Goal: Task Accomplishment & Management: Complete application form

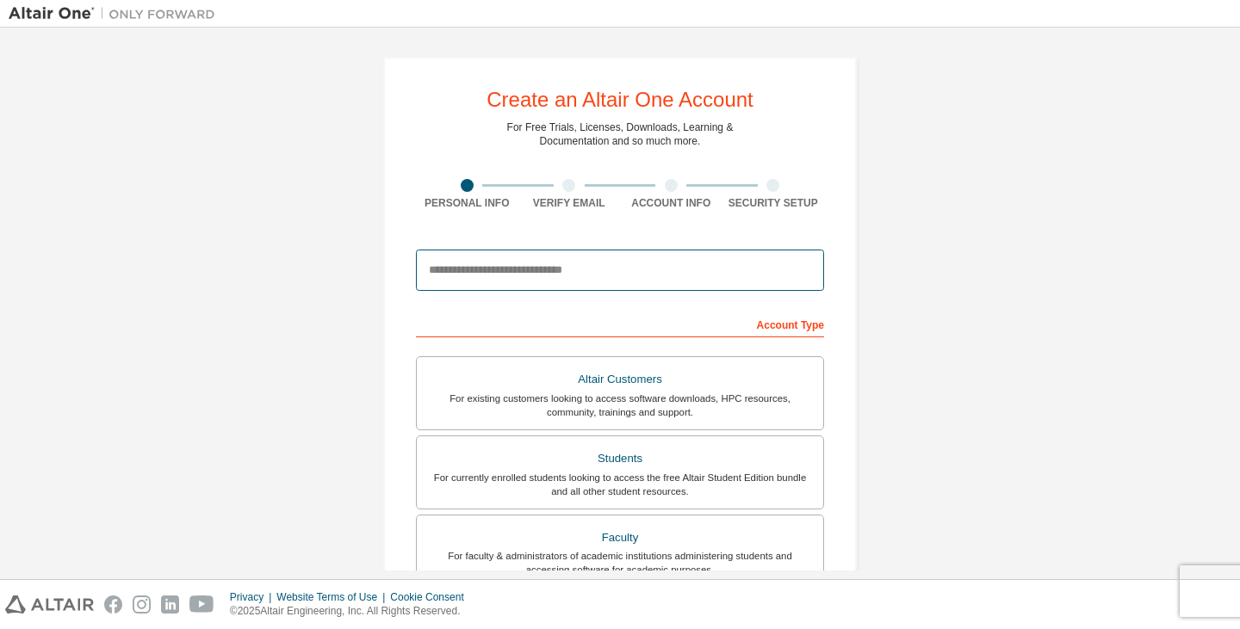
click at [625, 266] on input "email" at bounding box center [620, 270] width 408 height 41
type input "**********"
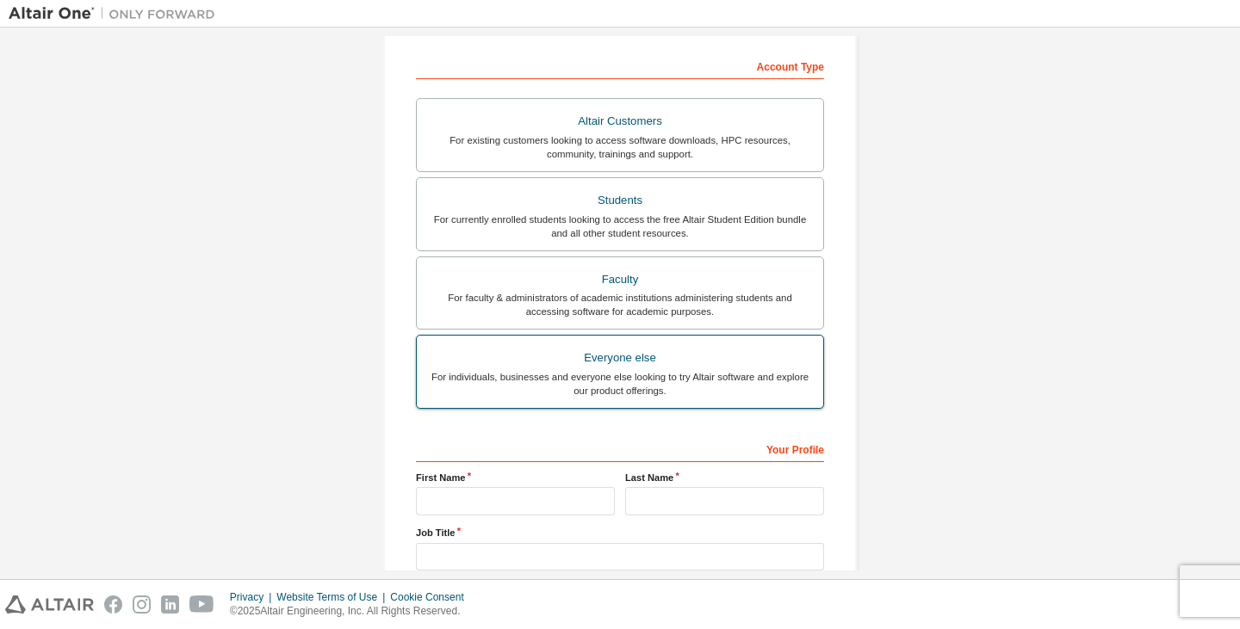
scroll to position [377, 0]
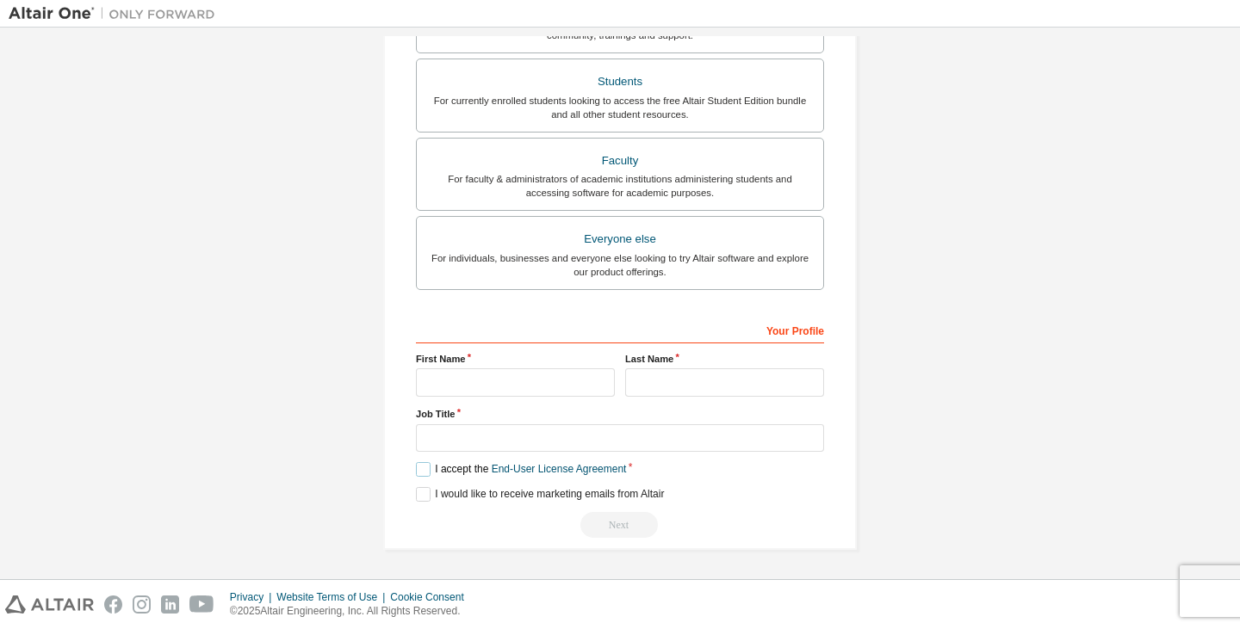
click at [425, 475] on label "I accept the End-User License Agreement" at bounding box center [521, 469] width 210 height 15
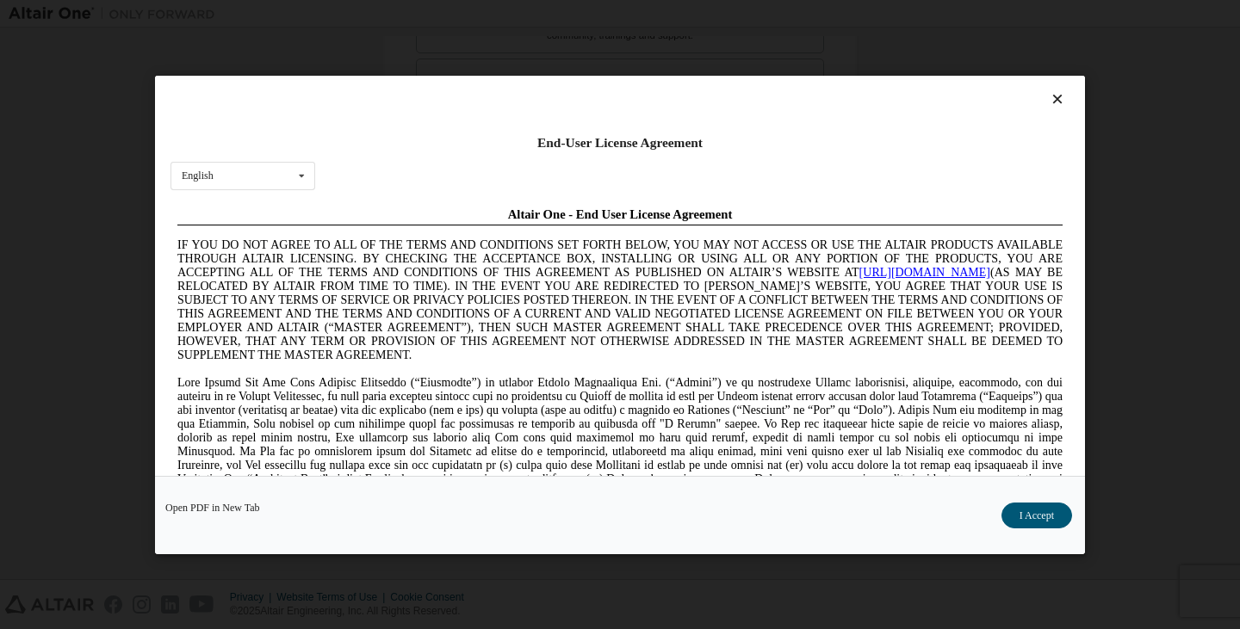
scroll to position [0, 0]
click at [1037, 512] on button "I Accept" at bounding box center [1036, 515] width 71 height 26
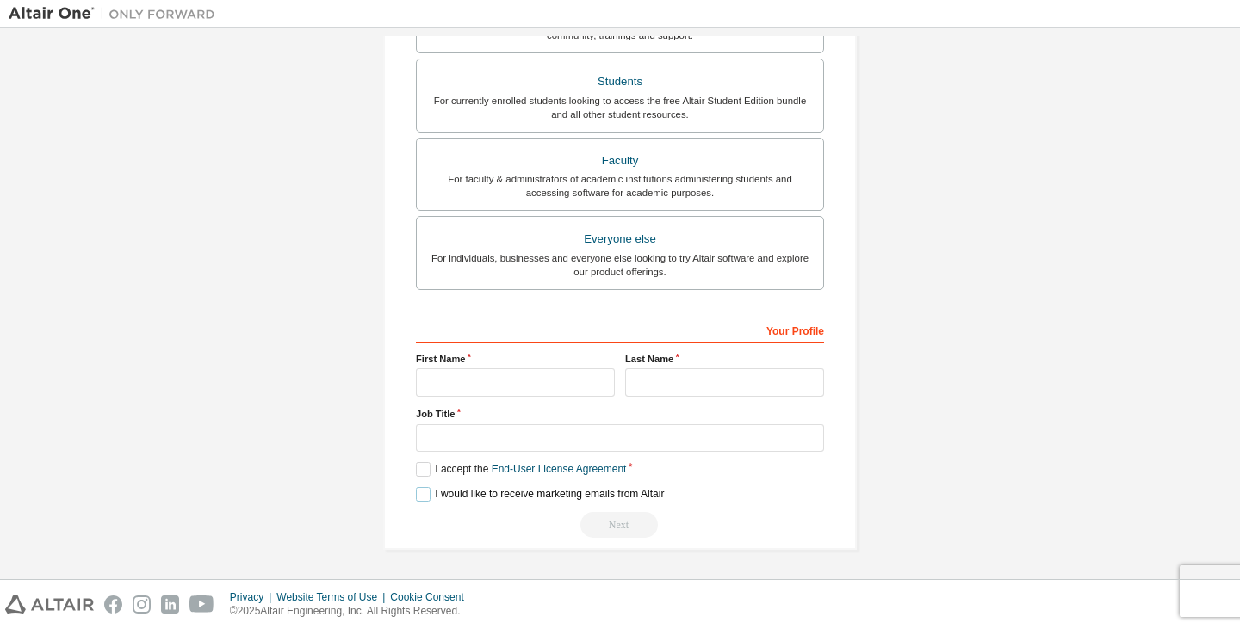
click at [433, 502] on label "I would like to receive marketing emails from Altair" at bounding box center [540, 494] width 248 height 15
click at [473, 385] on input "text" at bounding box center [515, 382] width 199 height 28
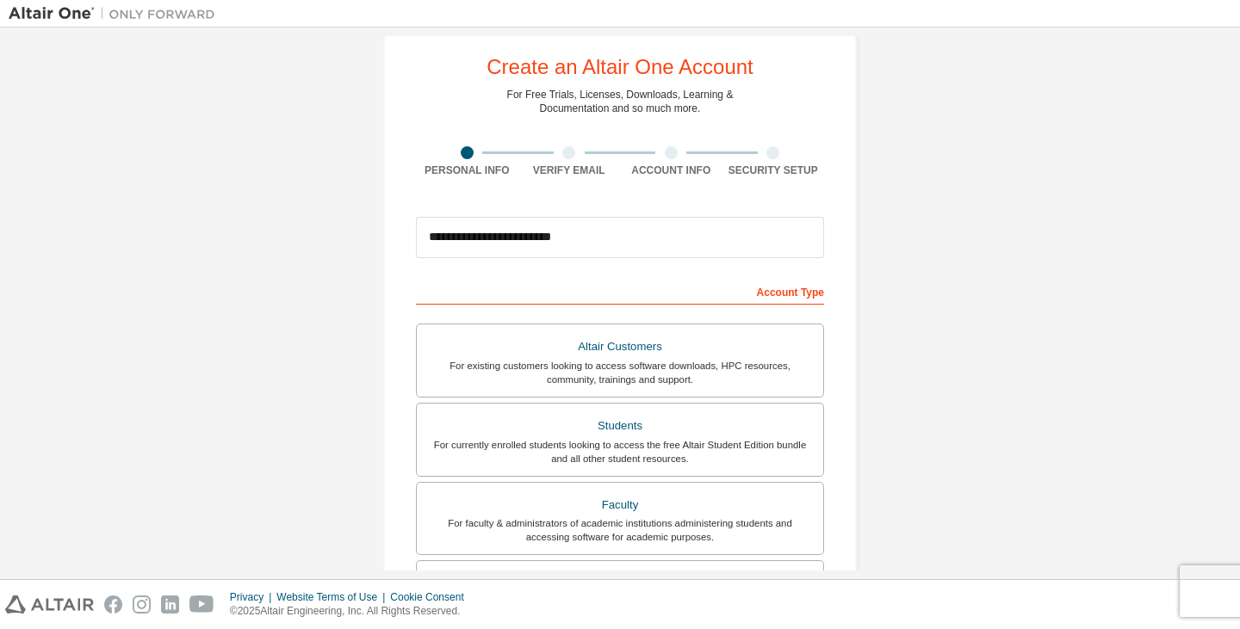
scroll to position [377, 0]
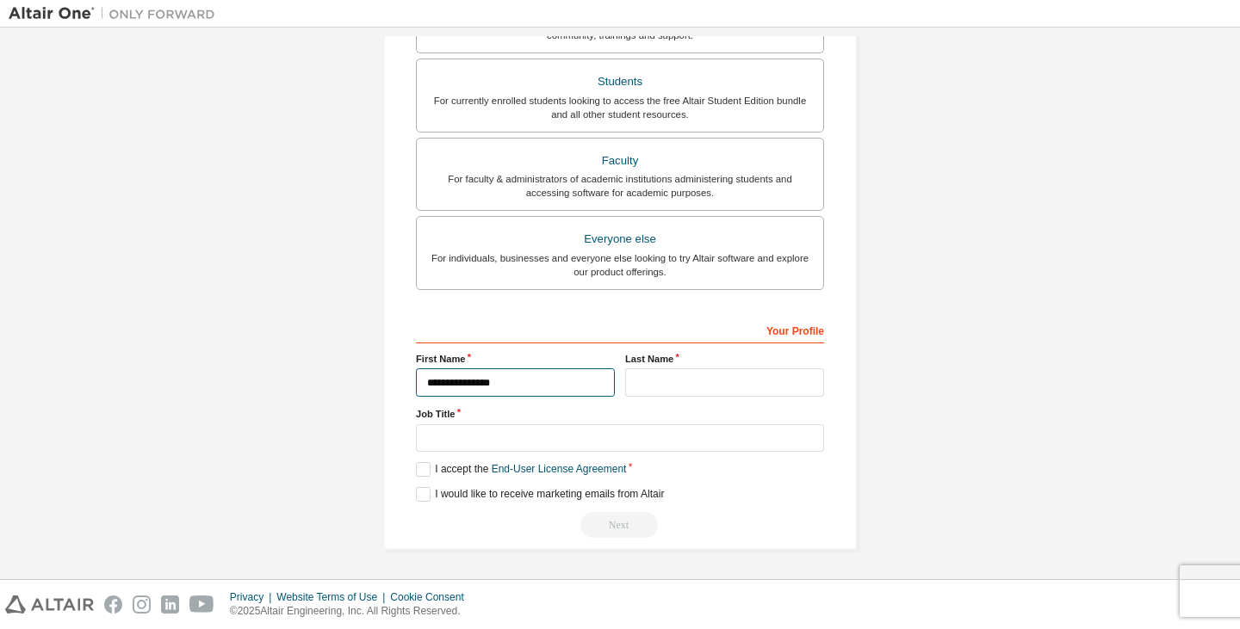
type input "**********"
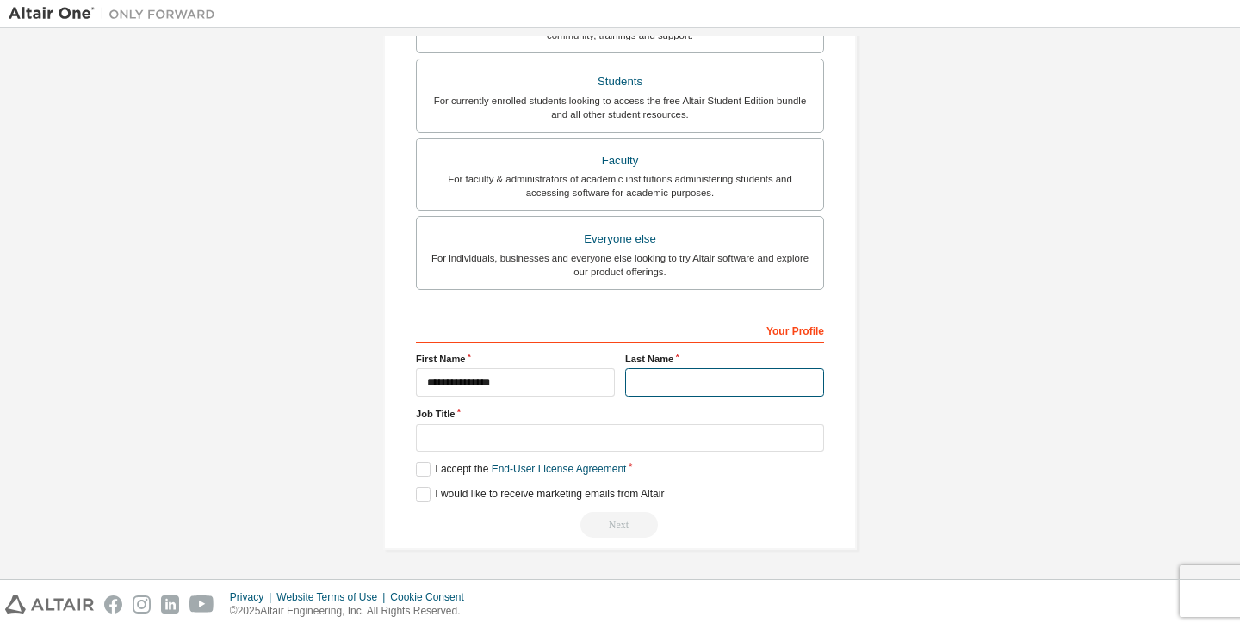
click at [700, 393] on input "text" at bounding box center [724, 382] width 199 height 28
type input "******"
click at [540, 437] on input "text" at bounding box center [620, 438] width 408 height 28
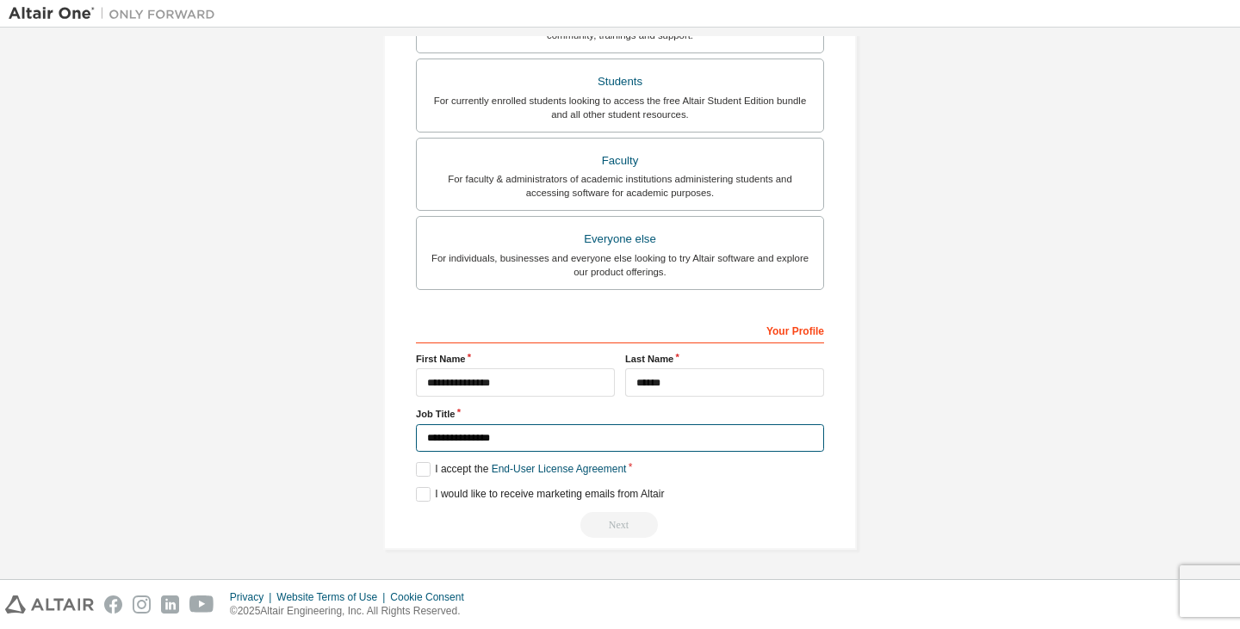
type input "**********"
click at [605, 519] on div "Next" at bounding box center [620, 525] width 408 height 26
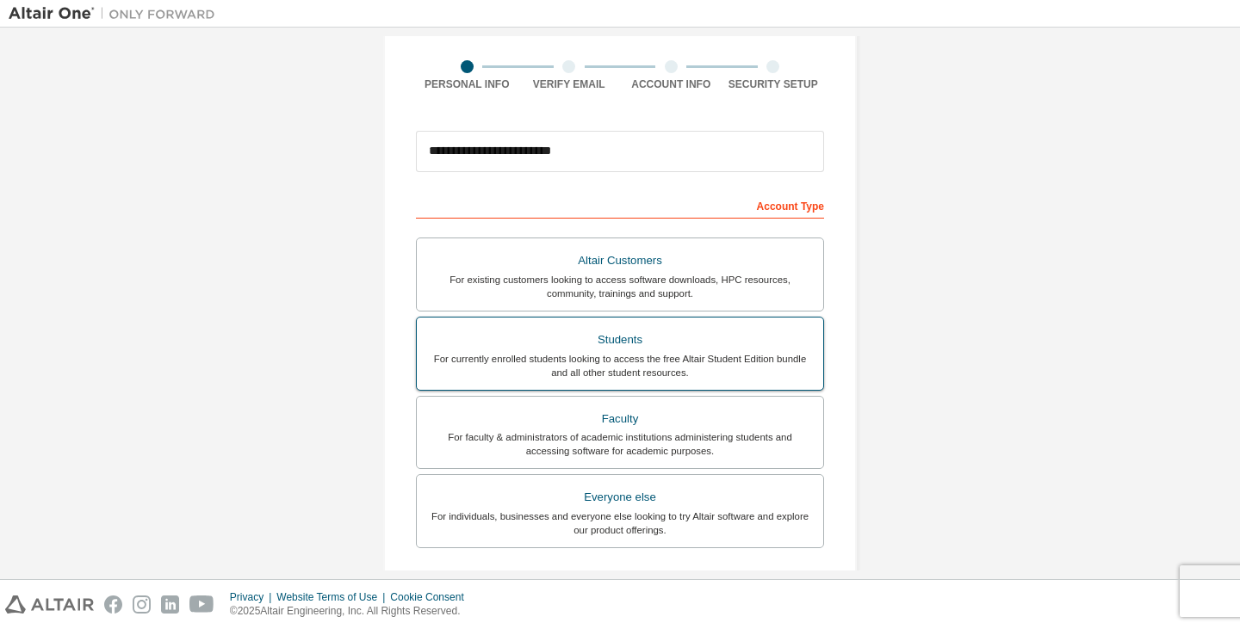
click at [665, 337] on div "Students" at bounding box center [620, 340] width 386 height 24
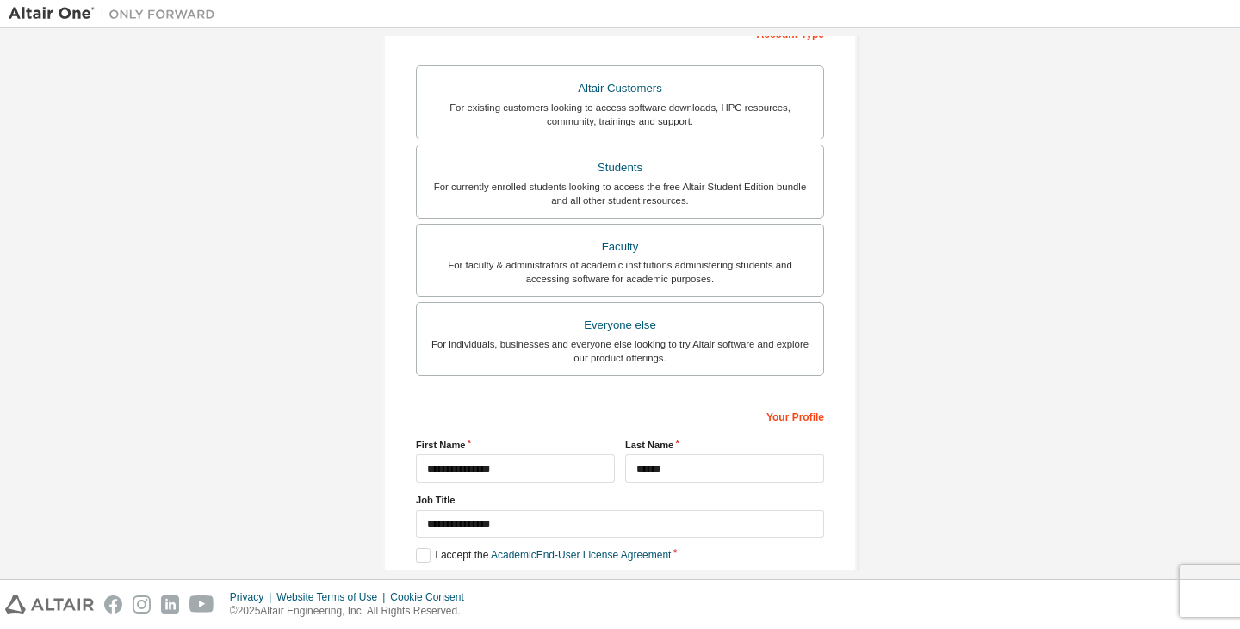
scroll to position [377, 0]
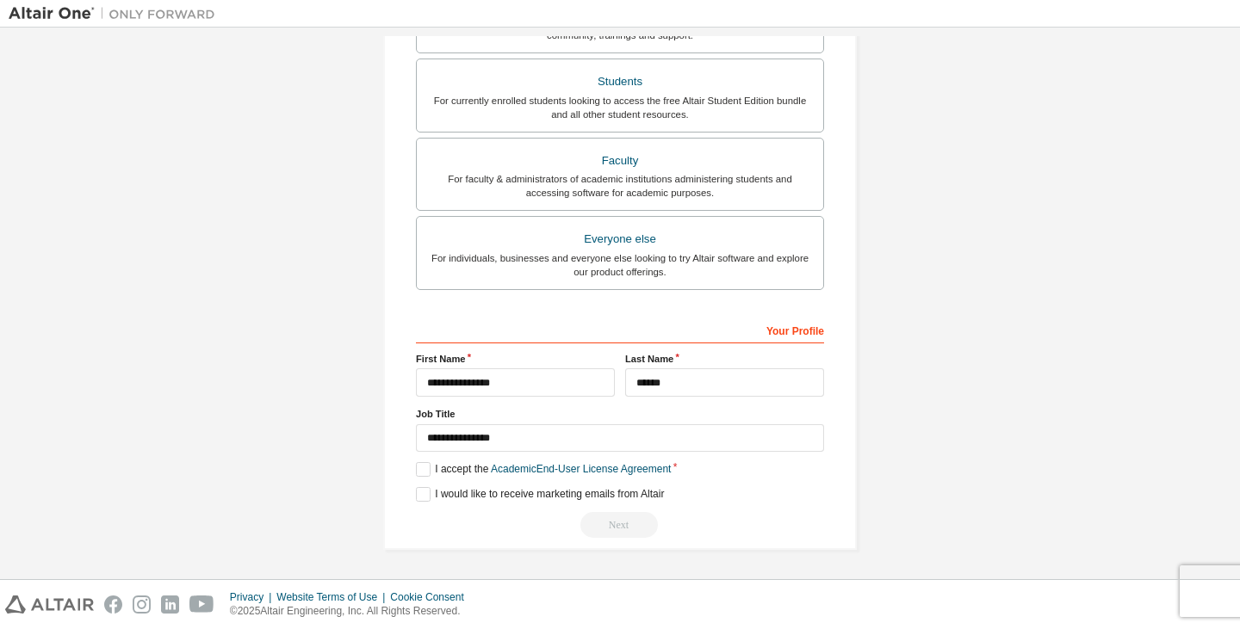
click at [628, 515] on div "Next" at bounding box center [620, 525] width 408 height 26
click at [425, 473] on label "I accept the Academic End-User License Agreement" at bounding box center [543, 469] width 255 height 15
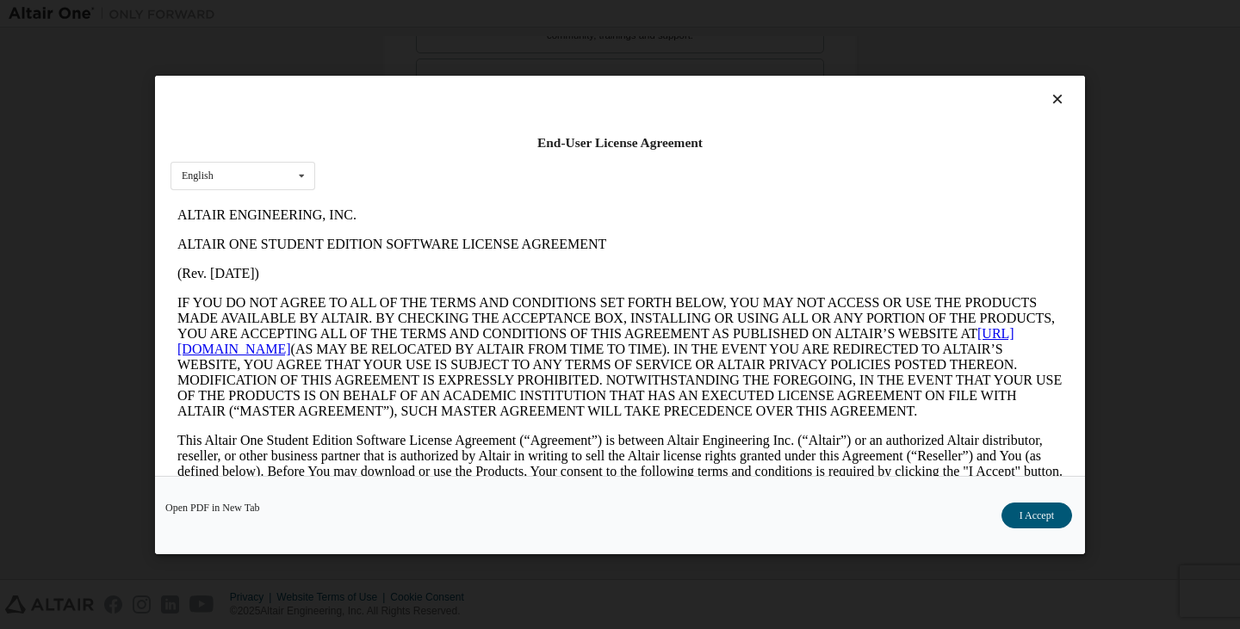
scroll to position [0, 0]
click at [1052, 524] on button "I Accept" at bounding box center [1036, 515] width 71 height 26
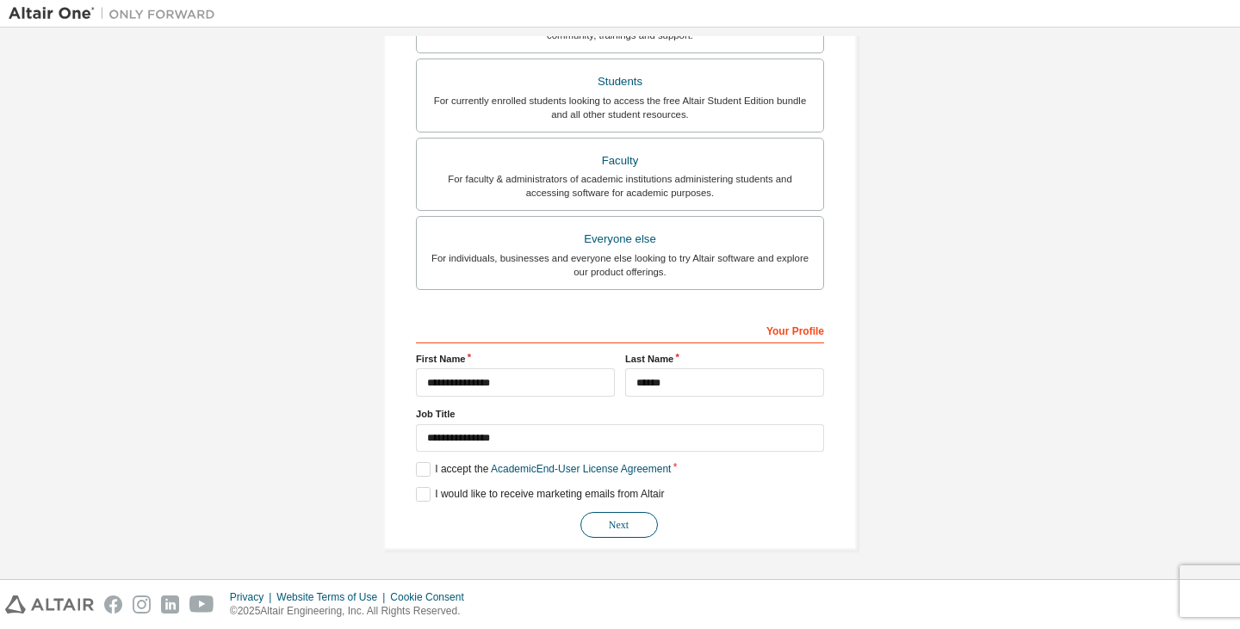
click at [594, 529] on button "Next" at bounding box center [618, 525] width 77 height 26
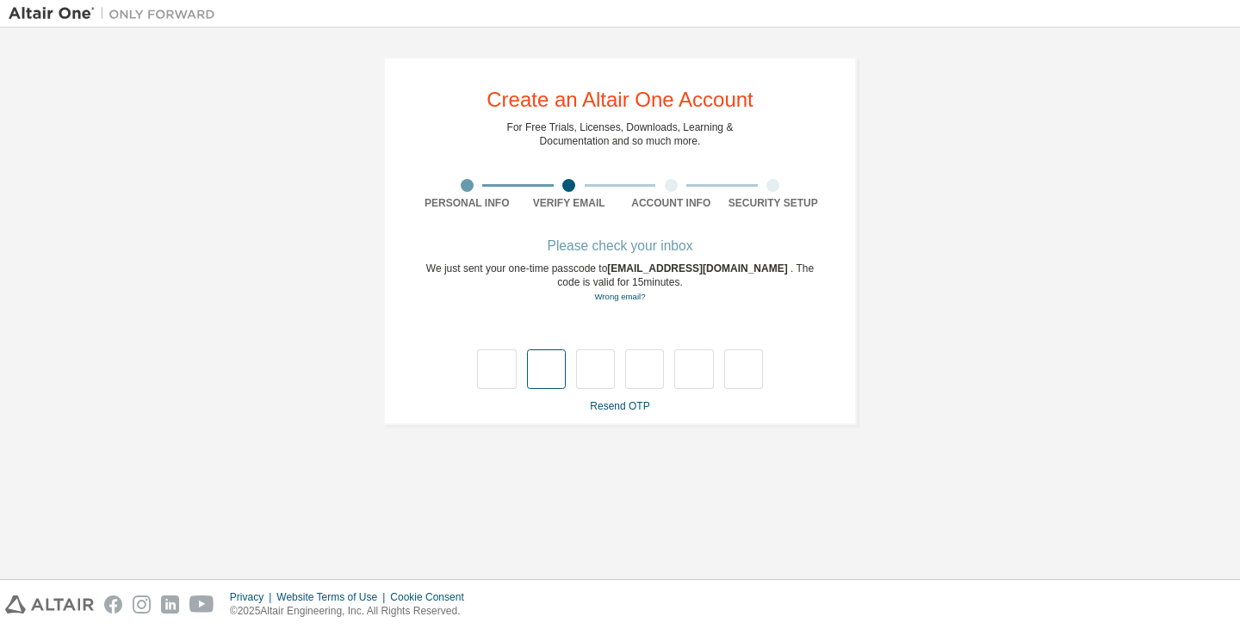
type input "*"
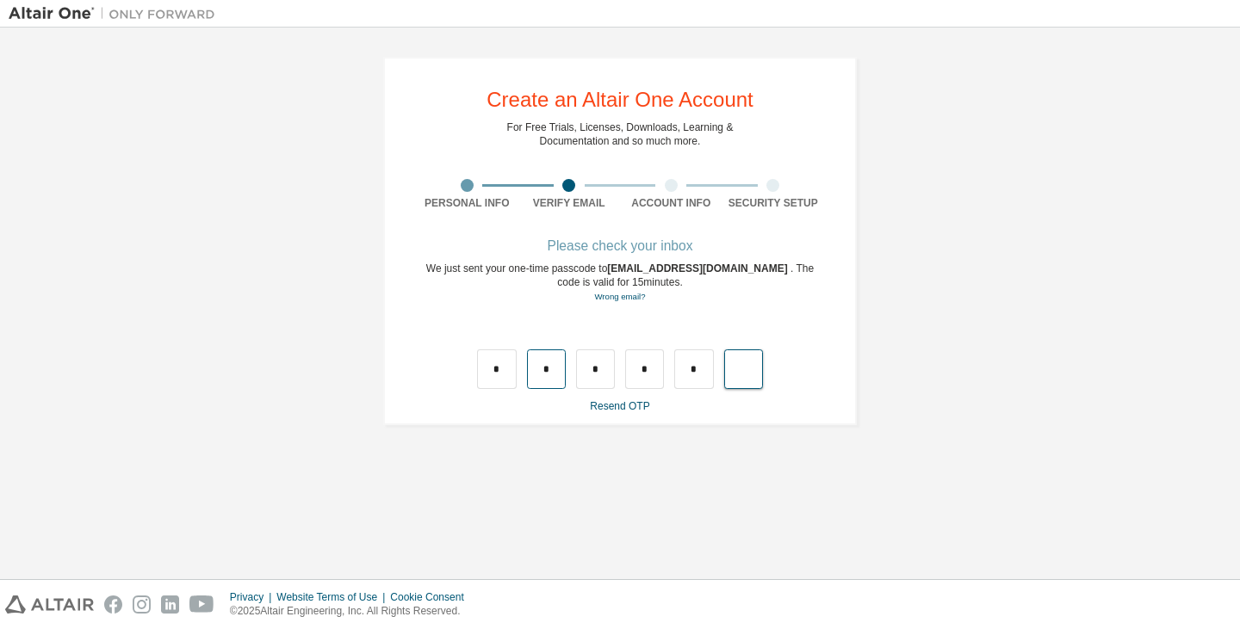
type input "*"
